Goal: Information Seeking & Learning: Check status

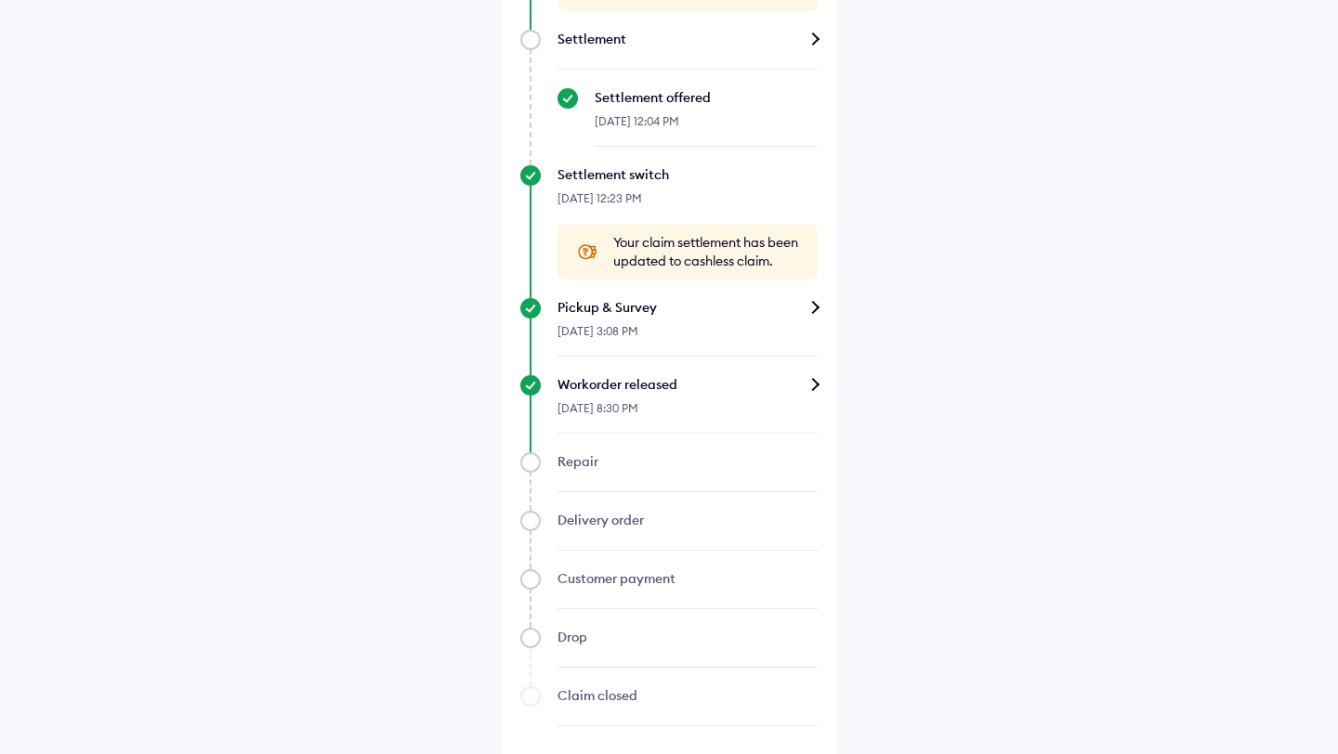
scroll to position [1322, 0]
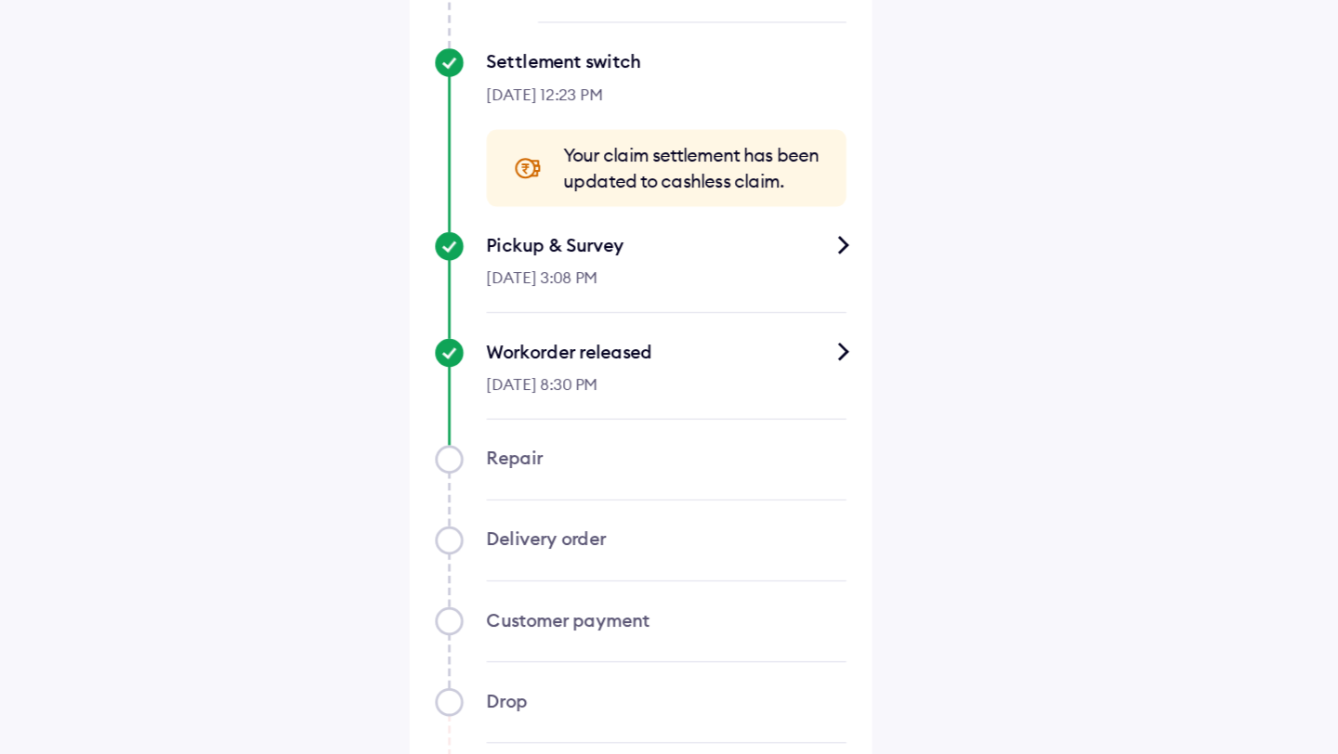
click at [802, 385] on div "[DATE] 8:30 PM" at bounding box center [688, 405] width 260 height 40
click at [815, 379] on div "Workorder released" at bounding box center [688, 375] width 260 height 19
